Goal: Navigation & Orientation: Find specific page/section

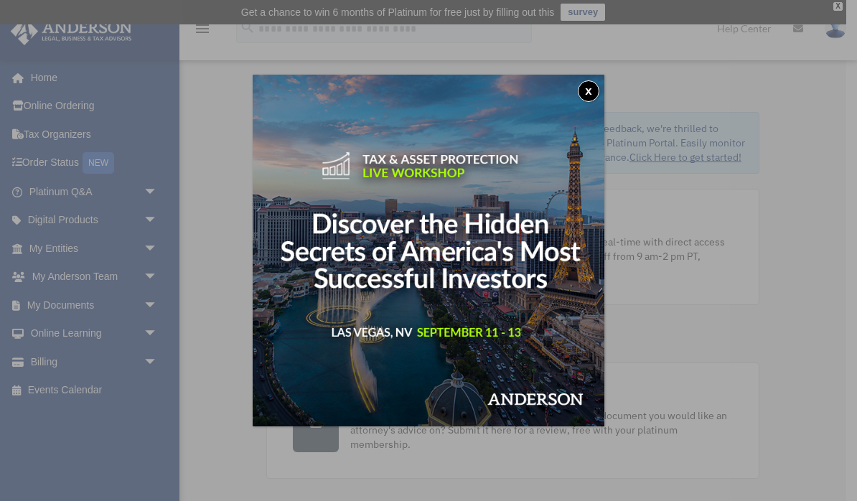
click at [589, 95] on button "x" at bounding box center [589, 91] width 22 height 22
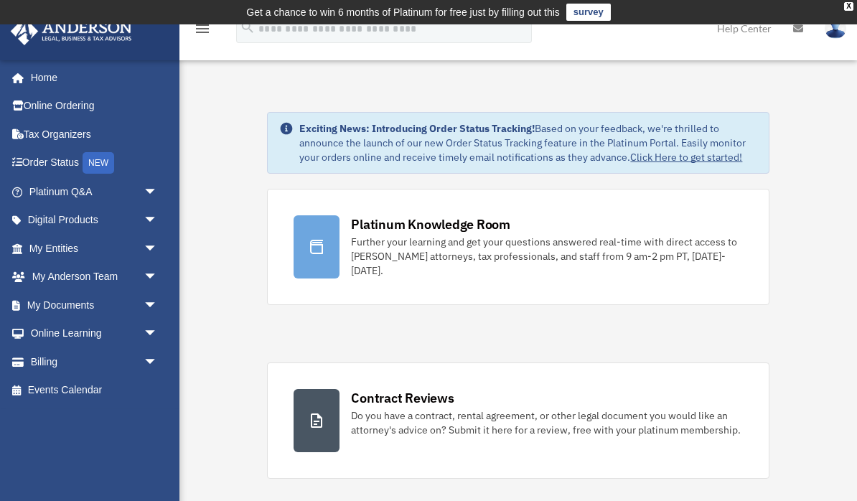
click at [638, 251] on div "Further your learning and get your questions answered real-time with direct acc…" at bounding box center [546, 256] width 391 height 43
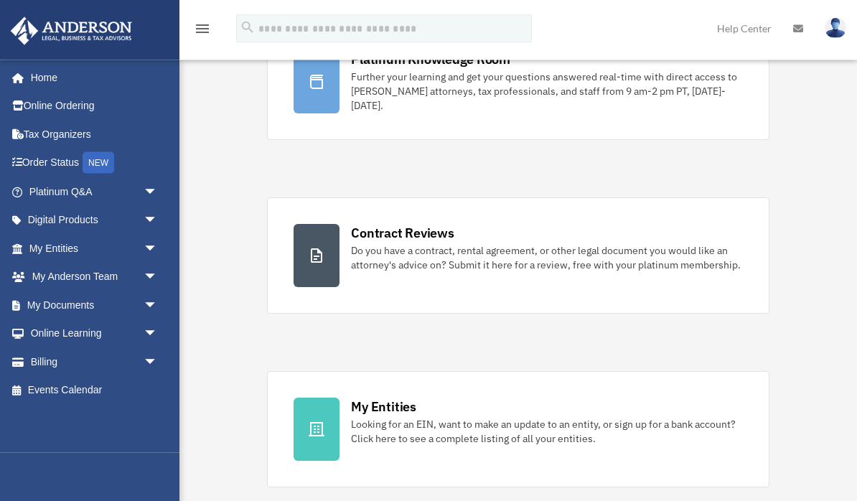
scroll to position [165, 0]
click at [676, 262] on div "Do you have a contract, rental agreement, or other legal document you would lik…" at bounding box center [546, 257] width 391 height 29
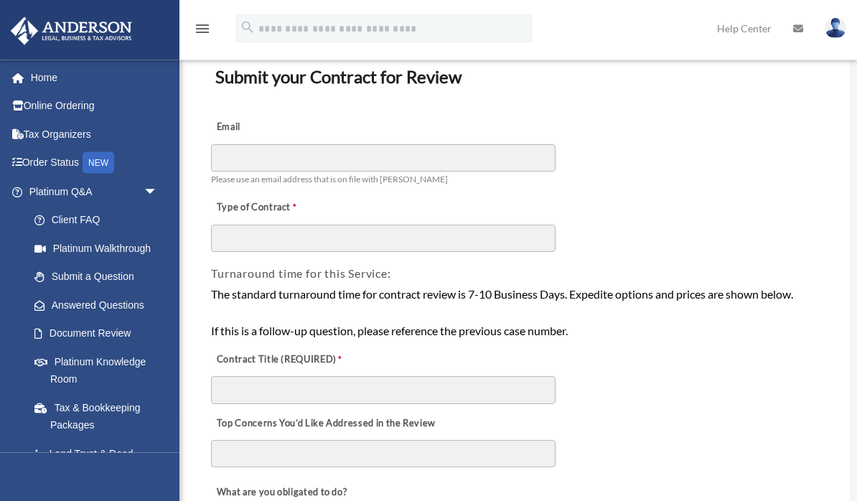
scroll to position [93, 0]
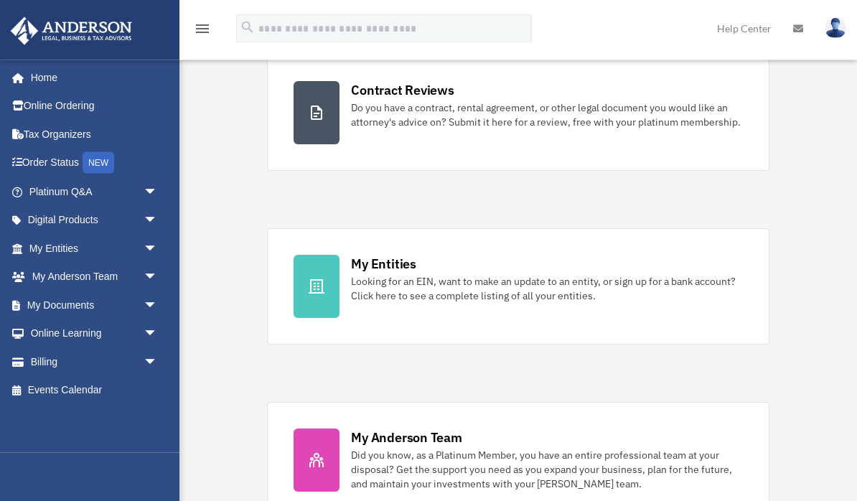
scroll to position [323, 0]
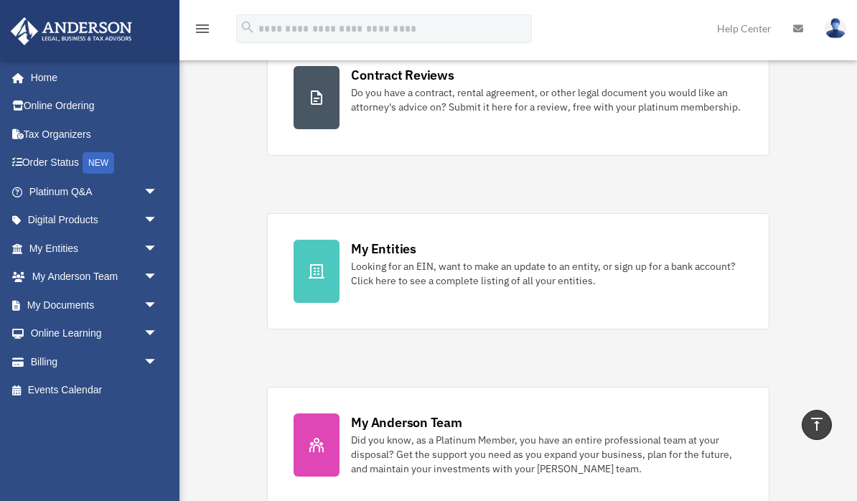
click at [489, 272] on div "Looking for an EIN, want to make an update to an entity, or sign up for a bank …" at bounding box center [546, 273] width 391 height 29
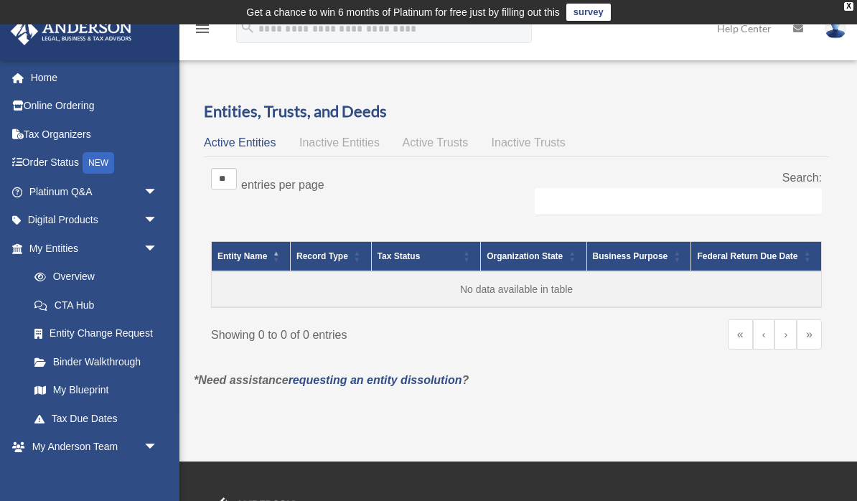
click at [362, 141] on span "Inactive Entities" at bounding box center [339, 142] width 80 height 12
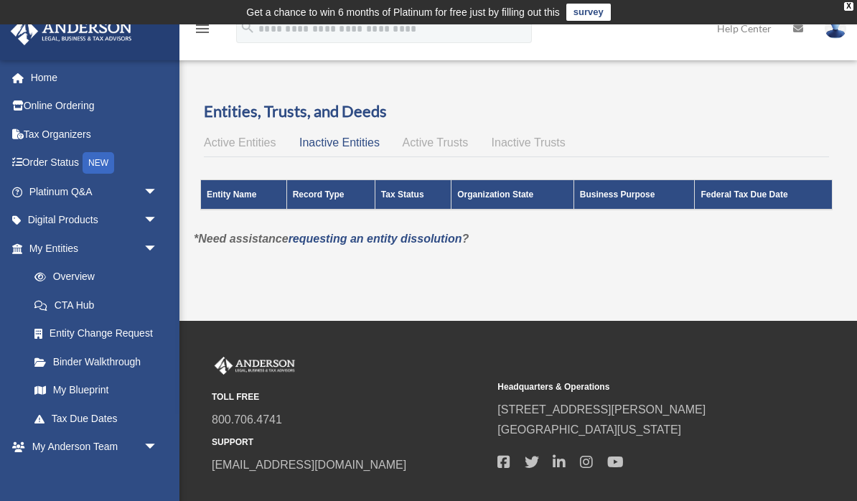
click at [452, 140] on span "Active Trusts" at bounding box center [436, 142] width 66 height 12
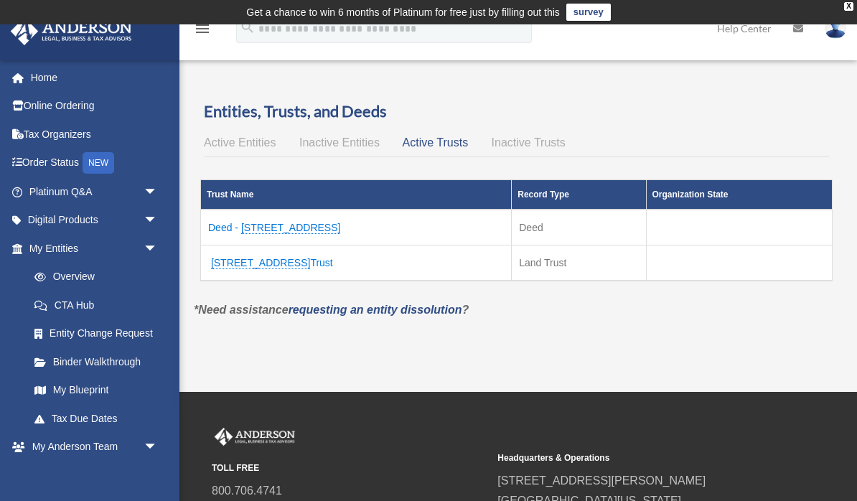
click at [546, 143] on span "Inactive Trusts" at bounding box center [529, 142] width 74 height 12
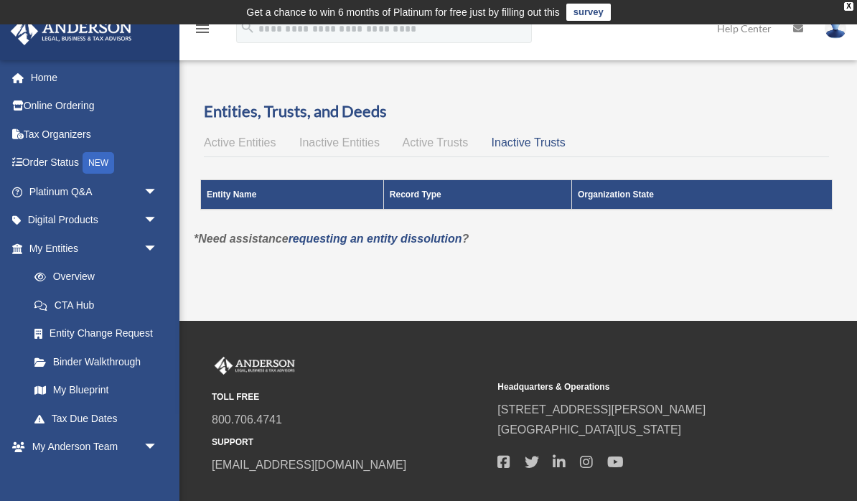
click at [449, 143] on span "Active Trusts" at bounding box center [436, 142] width 66 height 12
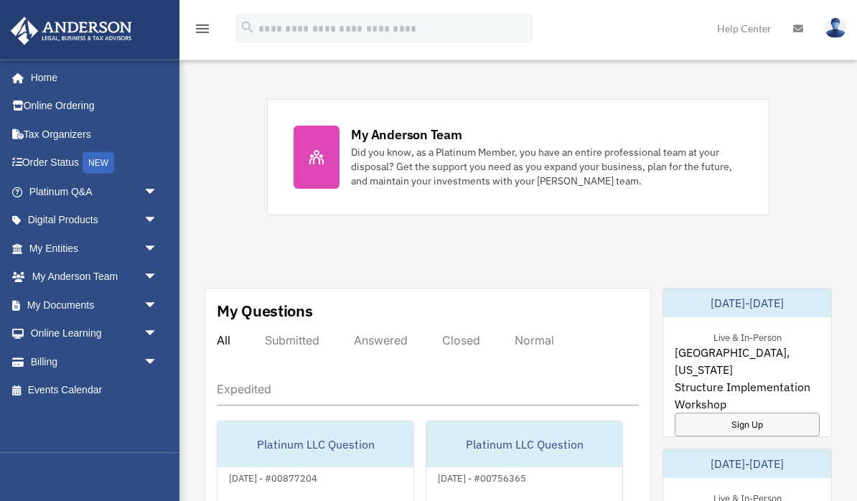
scroll to position [608, 0]
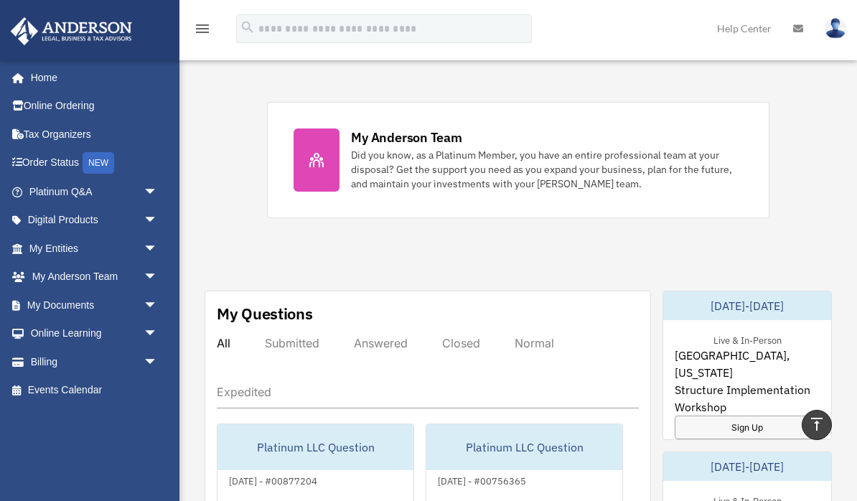
click at [575, 177] on div "Did you know, as a Platinum Member, you have an entire professional team at you…" at bounding box center [546, 169] width 391 height 43
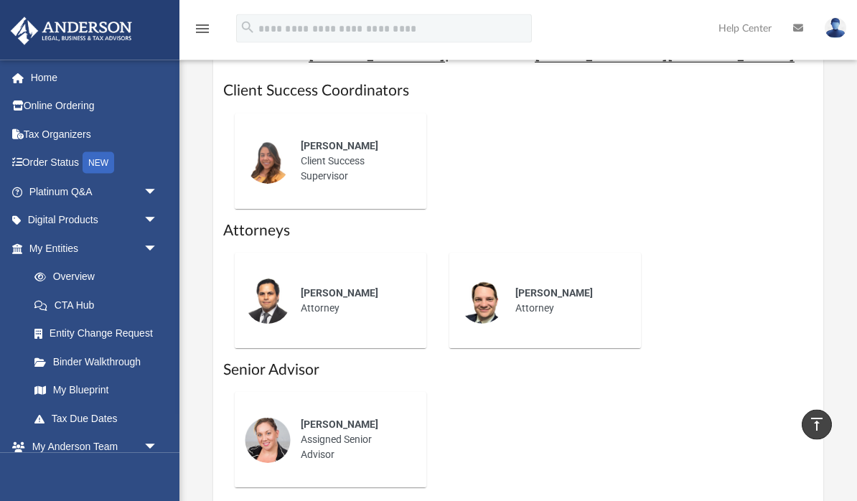
scroll to position [686, 0]
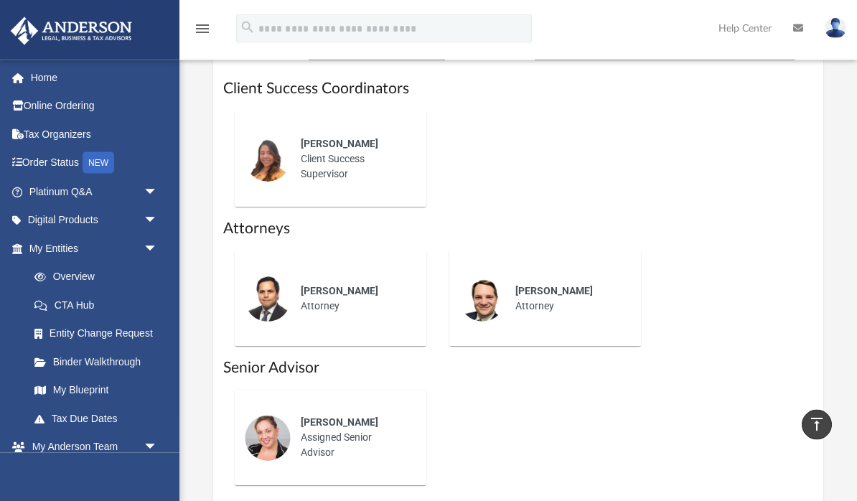
click at [392, 298] on div "[PERSON_NAME] Attorney" at bounding box center [354, 299] width 126 height 50
click at [330, 289] on span "[PERSON_NAME]" at bounding box center [340, 291] width 78 height 11
click at [354, 284] on div "[PERSON_NAME]" at bounding box center [354, 291] width 106 height 15
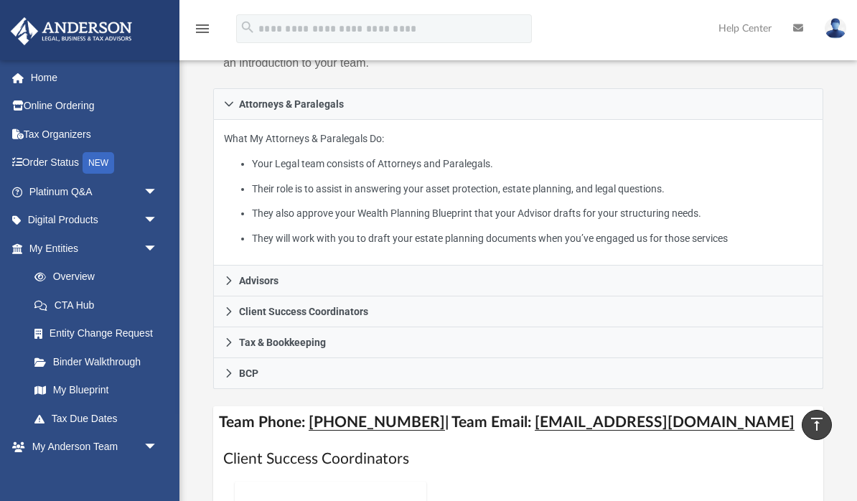
scroll to position [315, 0]
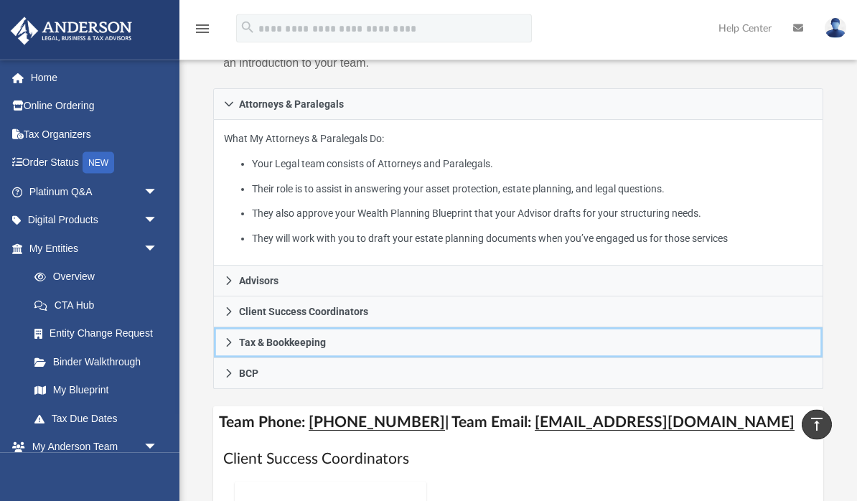
click at [326, 342] on span "Tax & Bookkeeping" at bounding box center [282, 343] width 87 height 10
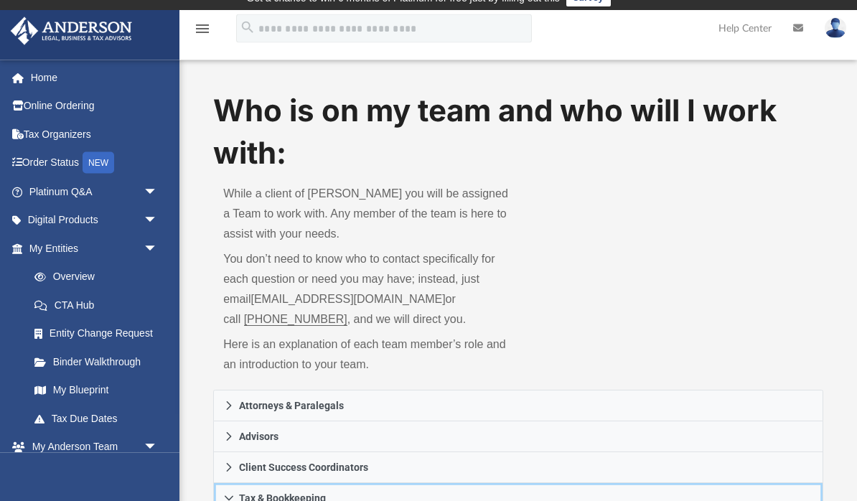
scroll to position [0, 0]
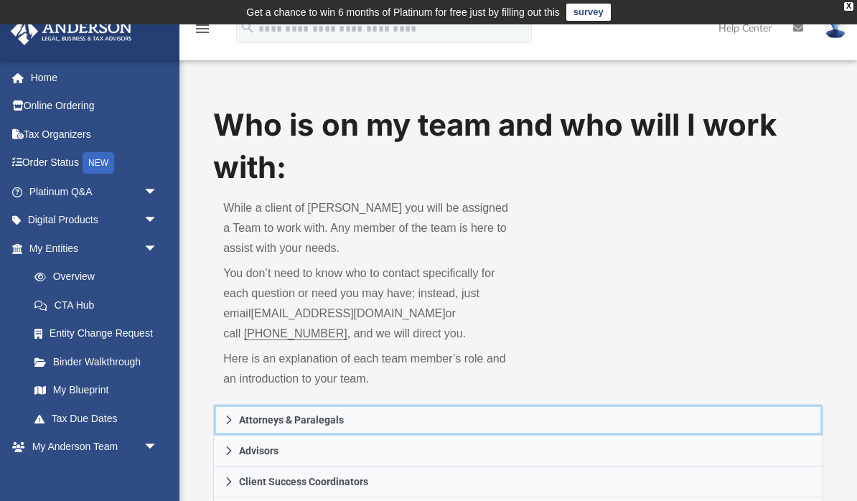
click at [351, 411] on link "Attorneys & Paralegals" at bounding box center [518, 420] width 610 height 32
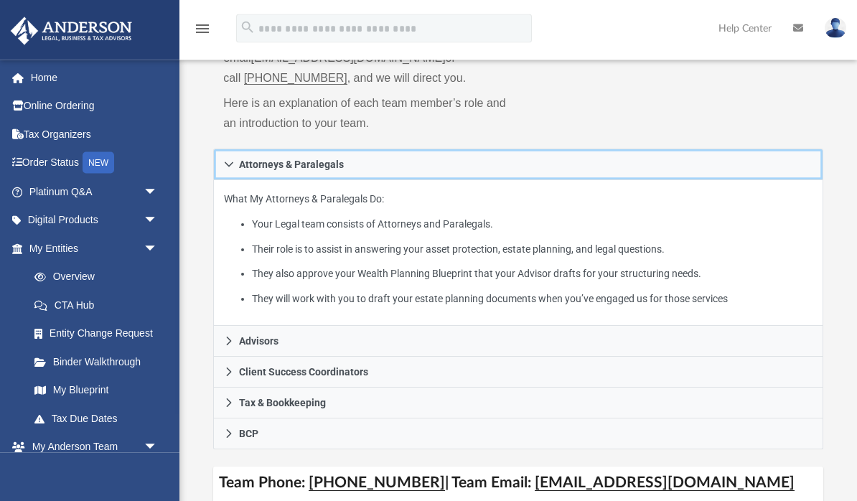
scroll to position [254, 0]
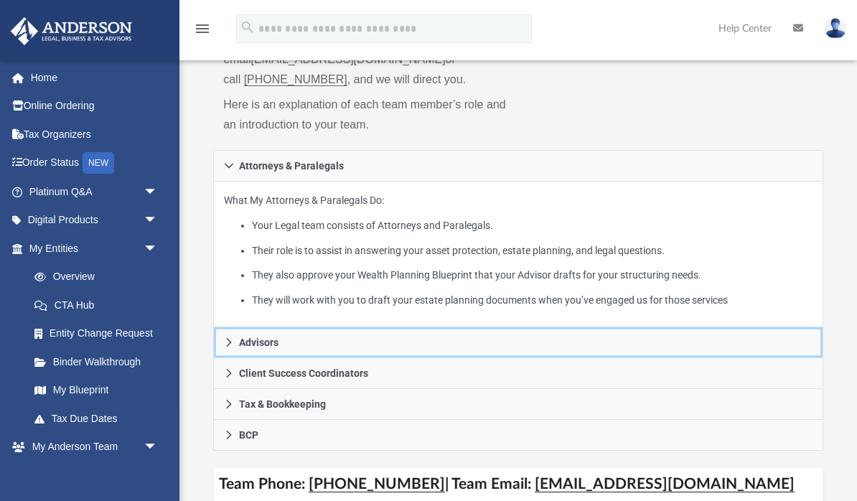
click at [432, 340] on link "Advisors" at bounding box center [518, 342] width 610 height 31
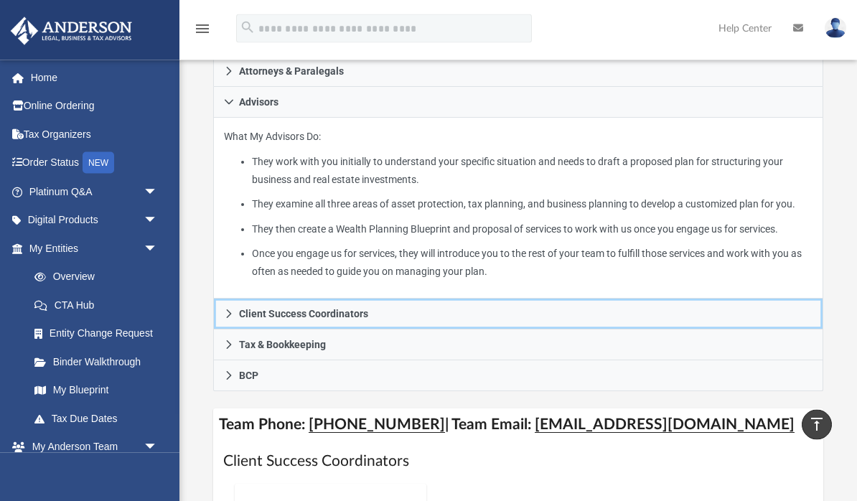
click at [444, 330] on link "Client Success Coordinators" at bounding box center [518, 314] width 610 height 31
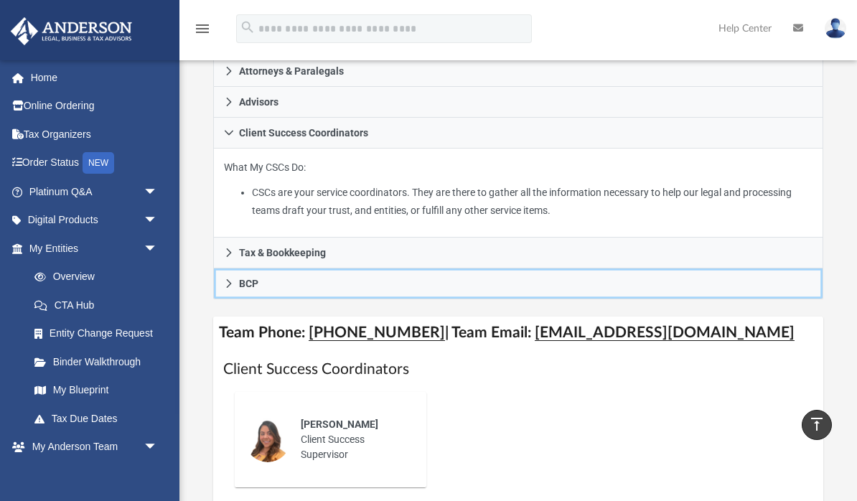
click at [276, 276] on link "BCP" at bounding box center [518, 284] width 610 height 31
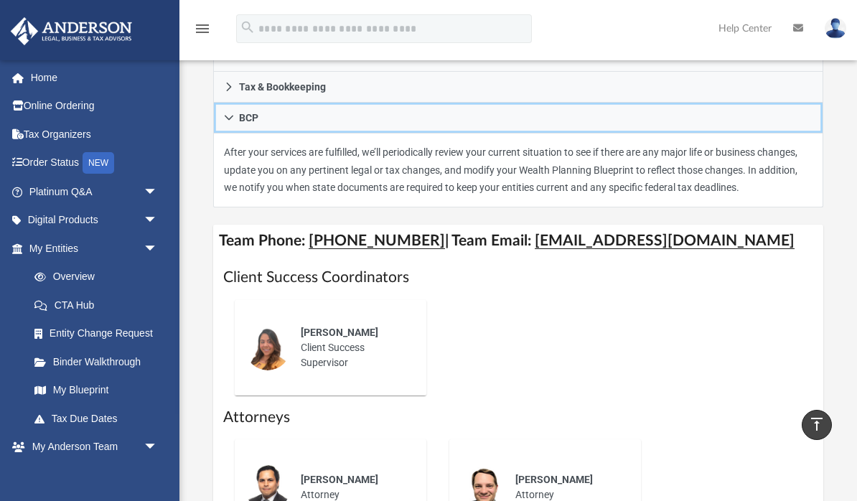
scroll to position [421, 0]
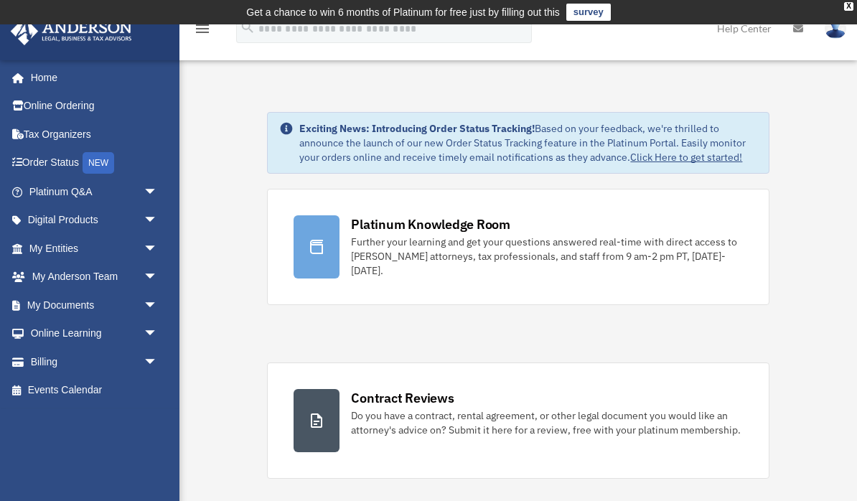
click at [98, 107] on link "Online Ordering" at bounding box center [94, 106] width 169 height 29
click at [848, 10] on div "X" at bounding box center [848, 6] width 9 height 9
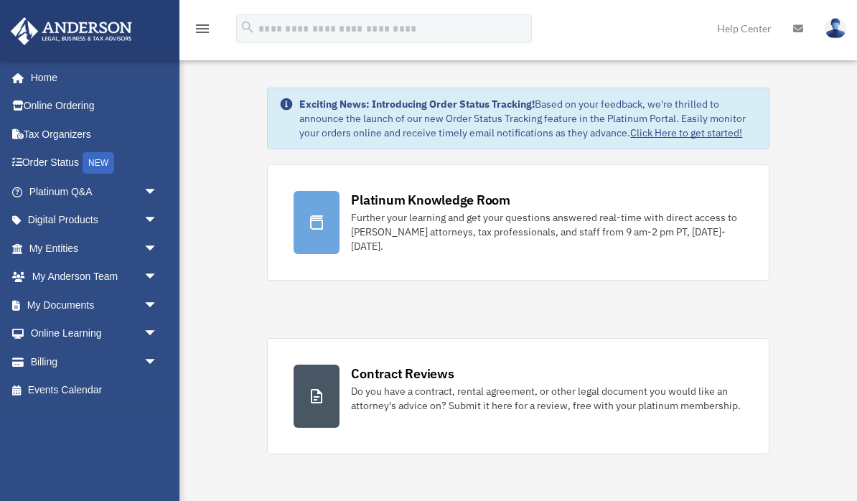
click at [834, 26] on img at bounding box center [836, 28] width 22 height 21
click at [582, 136] on link "Logout" at bounding box center [603, 125] width 144 height 29
